Goal: Task Accomplishment & Management: Manage account settings

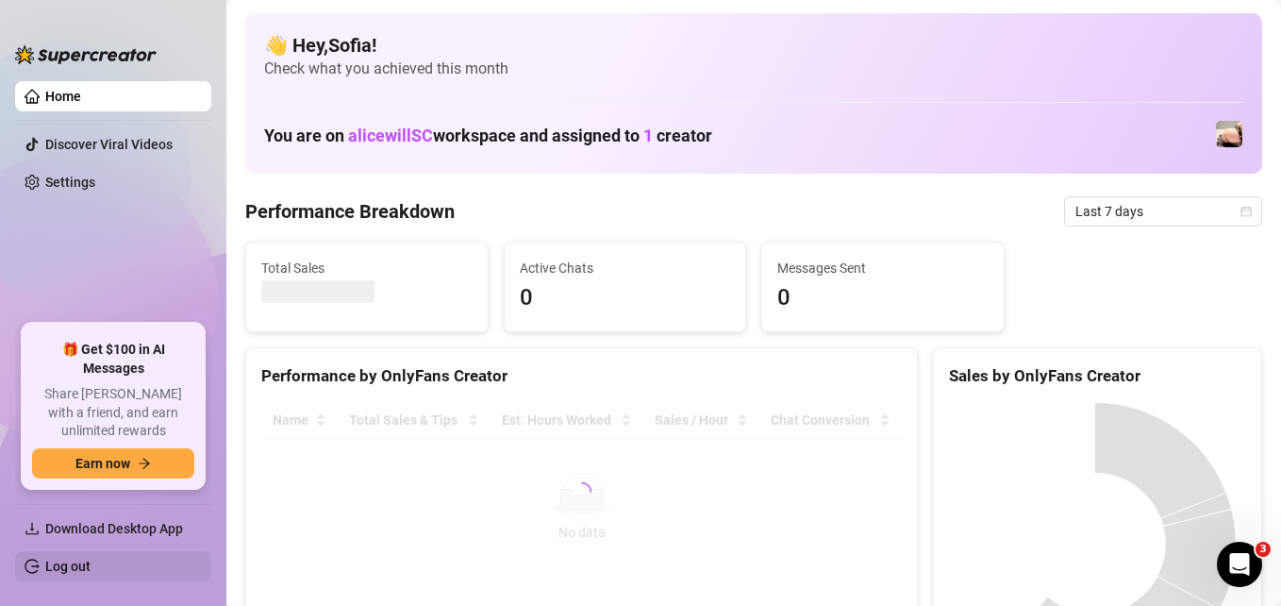
click at [73, 564] on link "Log out" at bounding box center [67, 565] width 45 height 15
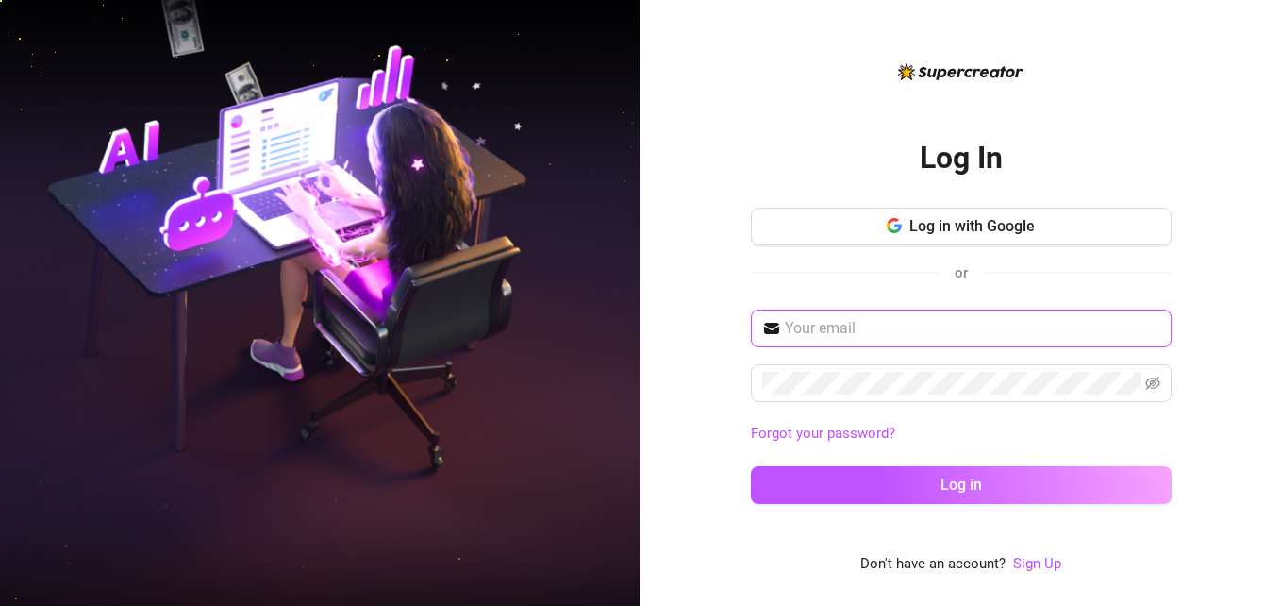
click at [818, 330] on input "text" at bounding box center [972, 328] width 375 height 23
type input "[EMAIL_ADDRESS][DOMAIN_NAME]"
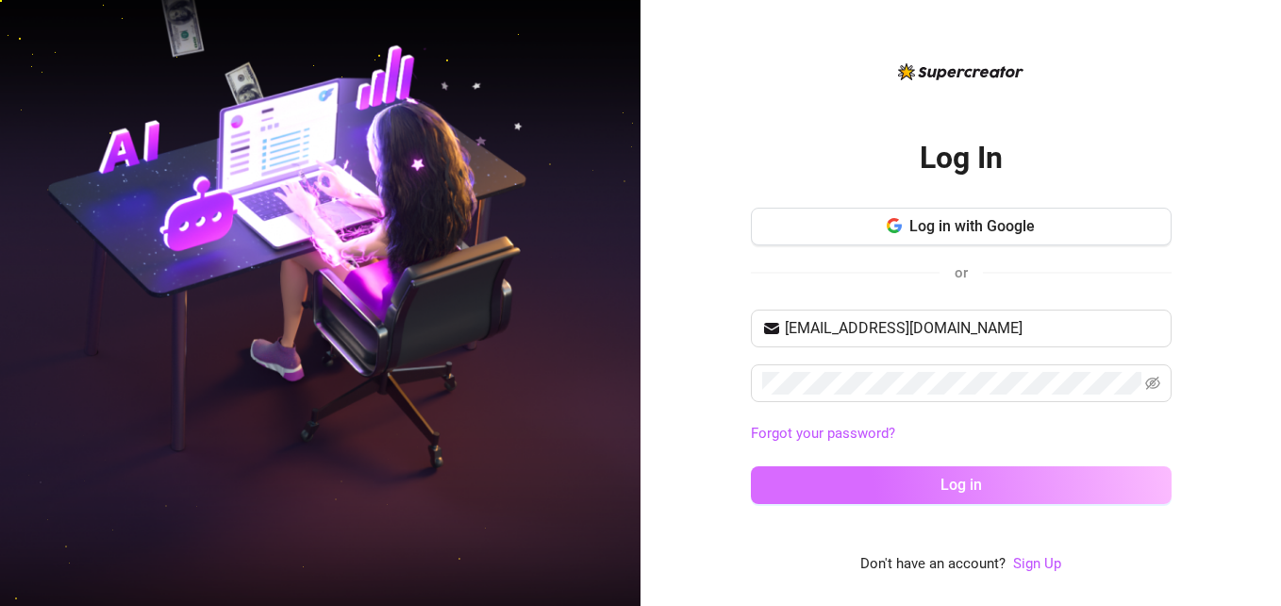
click at [796, 481] on button "Log in" at bounding box center [961, 485] width 421 height 38
